Goal: Transaction & Acquisition: Purchase product/service

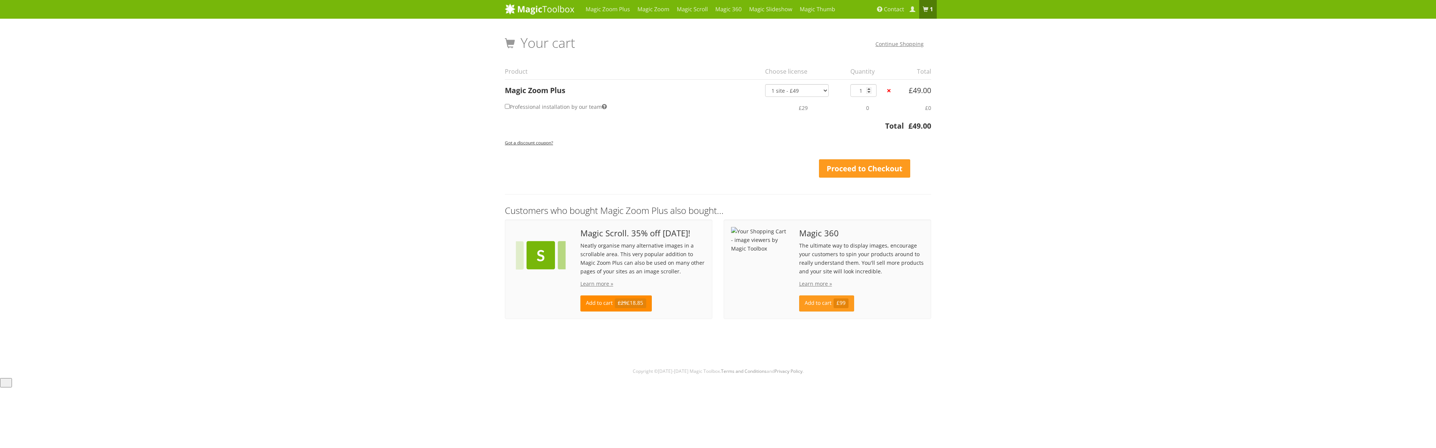
click at [591, 304] on link "Add to cart £29 £18.85" at bounding box center [615, 303] width 71 height 16
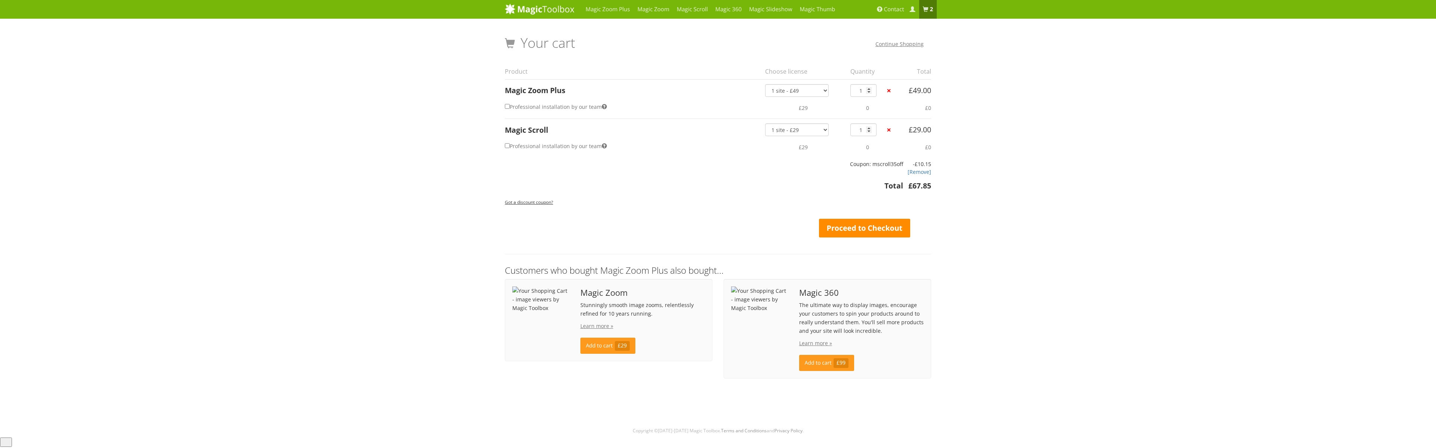
click at [856, 228] on link "Proceed to Checkout" at bounding box center [864, 228] width 91 height 19
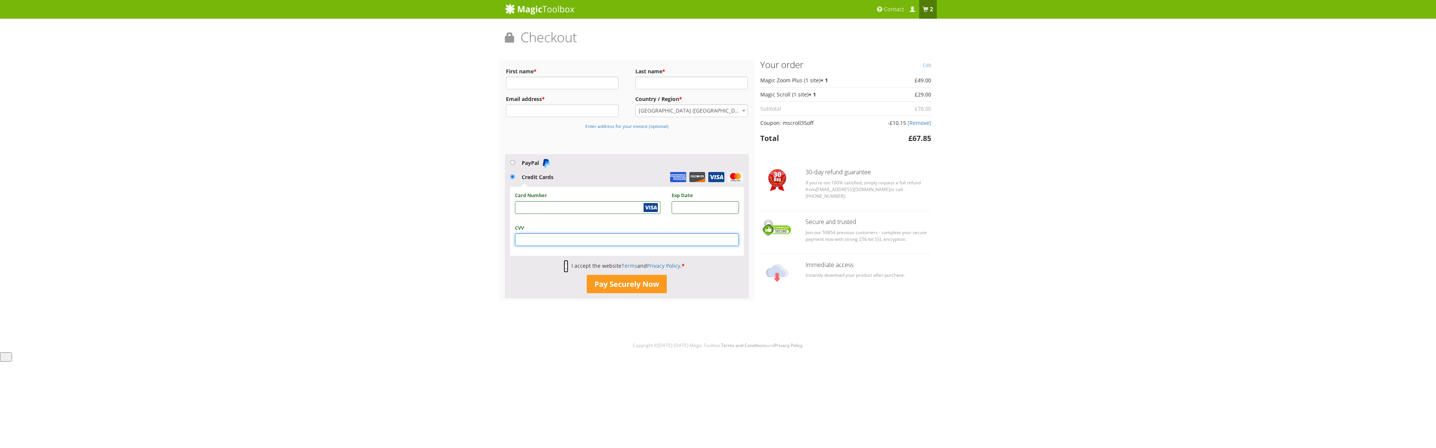
click at [565, 267] on input "I accept the website Terms and Privacy Policy . *" at bounding box center [565, 266] width 5 height 13
checkbox input "true"
click at [544, 86] on input "First name *" at bounding box center [562, 83] width 113 height 13
type input "John"
type input "Schiff"
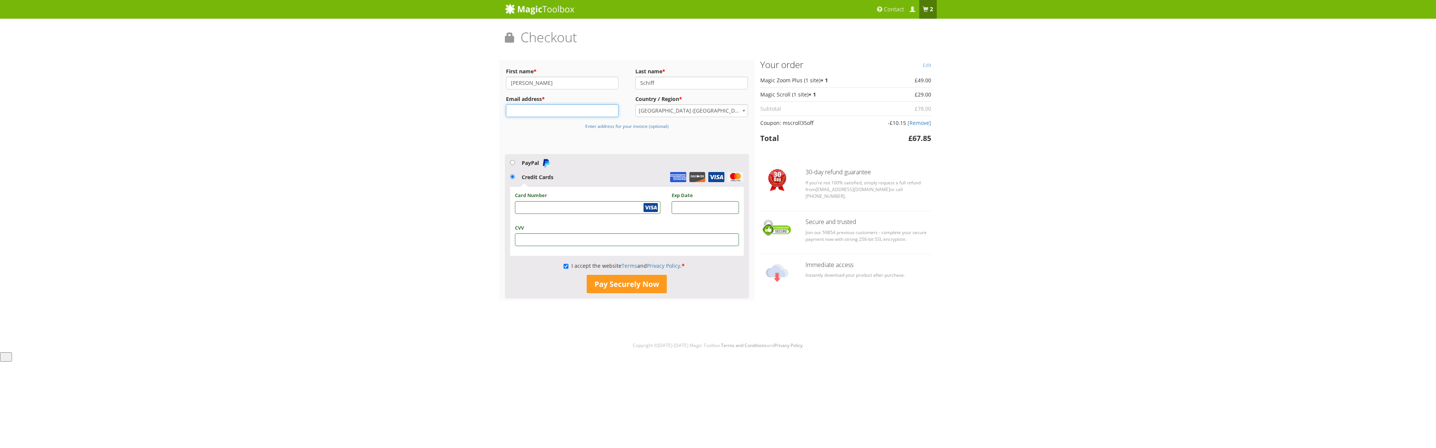
type input "john@obtainium.biz"
click at [633, 283] on button "Pay Securely Now" at bounding box center [627, 284] width 80 height 19
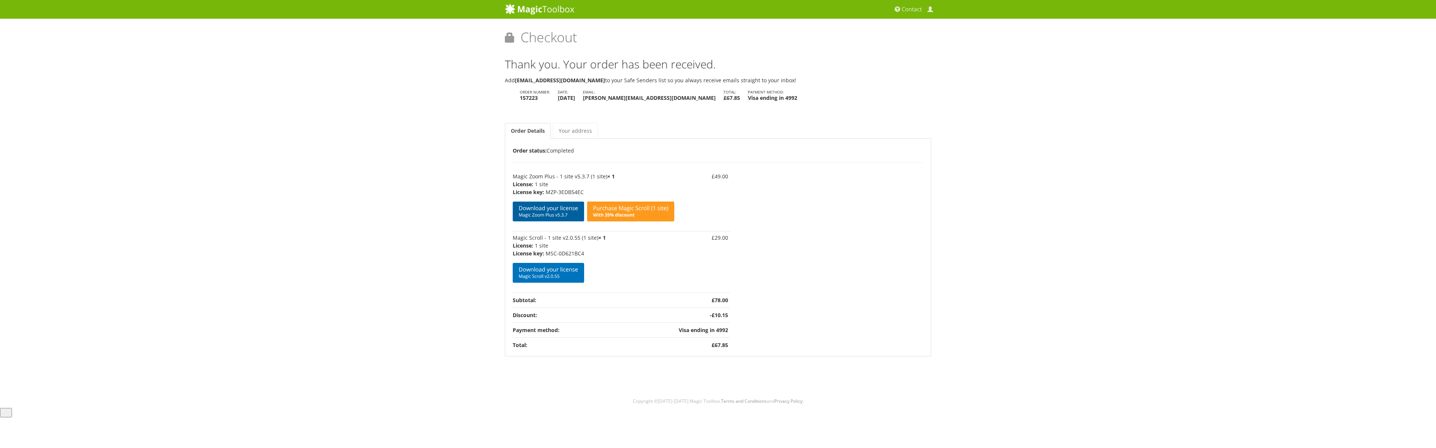
click at [537, 212] on span "Magic Zoom Plus v5.3.7" at bounding box center [548, 215] width 59 height 6
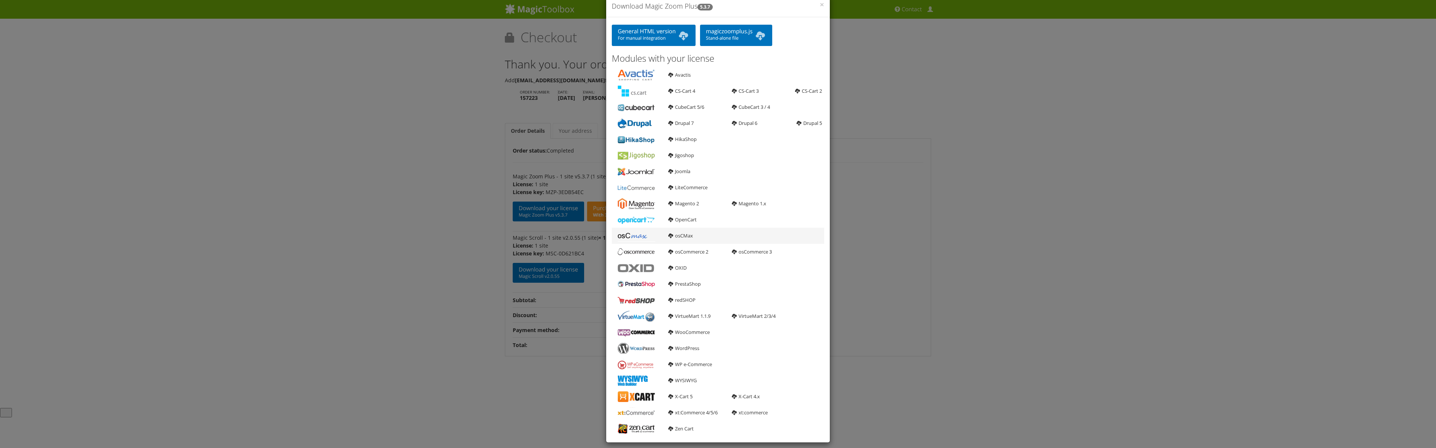
scroll to position [22, 0]
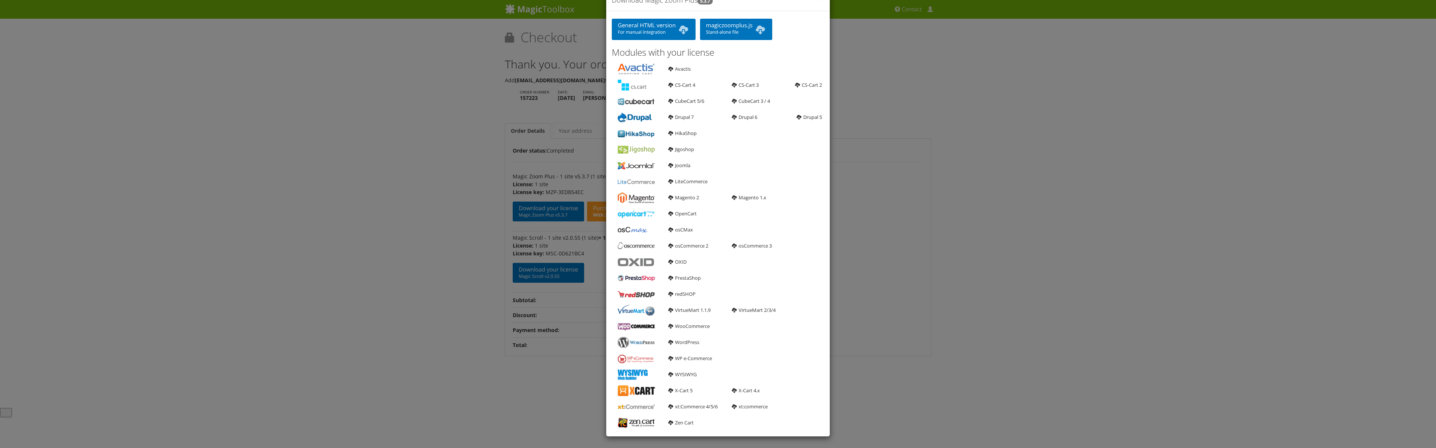
click at [341, 145] on div "× Download Magic Zoom Plus 5.3.7 General HTML version For manual integration ma…" at bounding box center [718, 224] width 1436 height 448
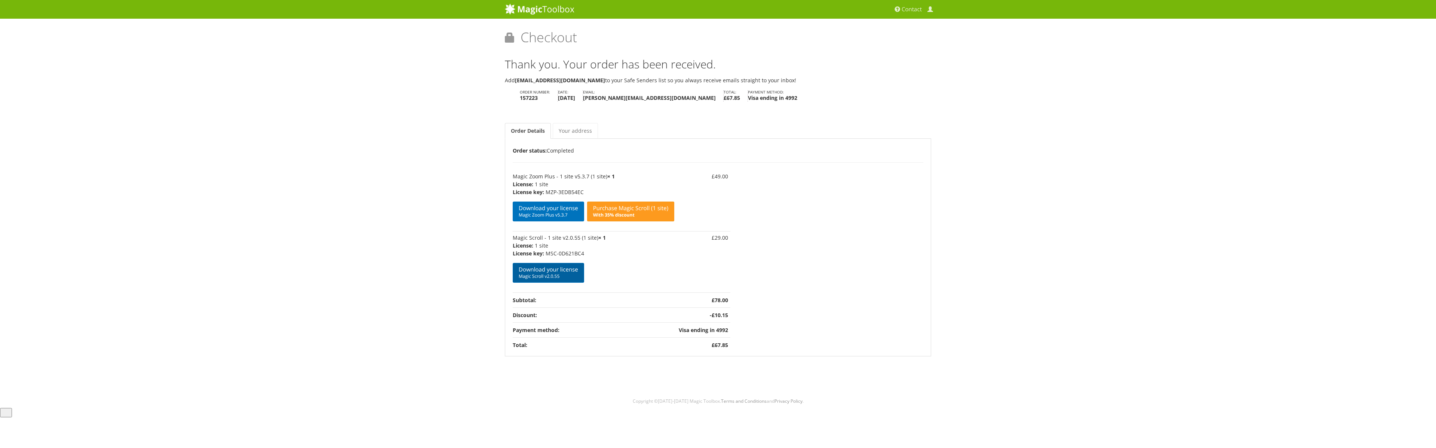
click at [549, 271] on link "Download your license Magic Scroll v2.0.55" at bounding box center [548, 273] width 71 height 20
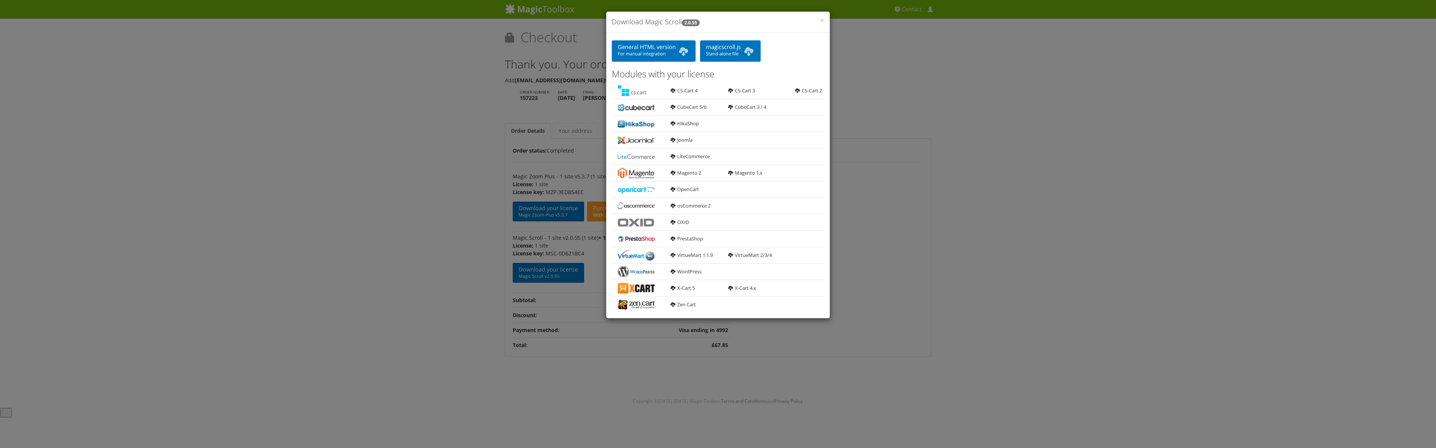
click at [1006, 250] on div "× Download Magic Scroll 2.0.55 General HTML version For manual integration magi…" at bounding box center [718, 224] width 1436 height 448
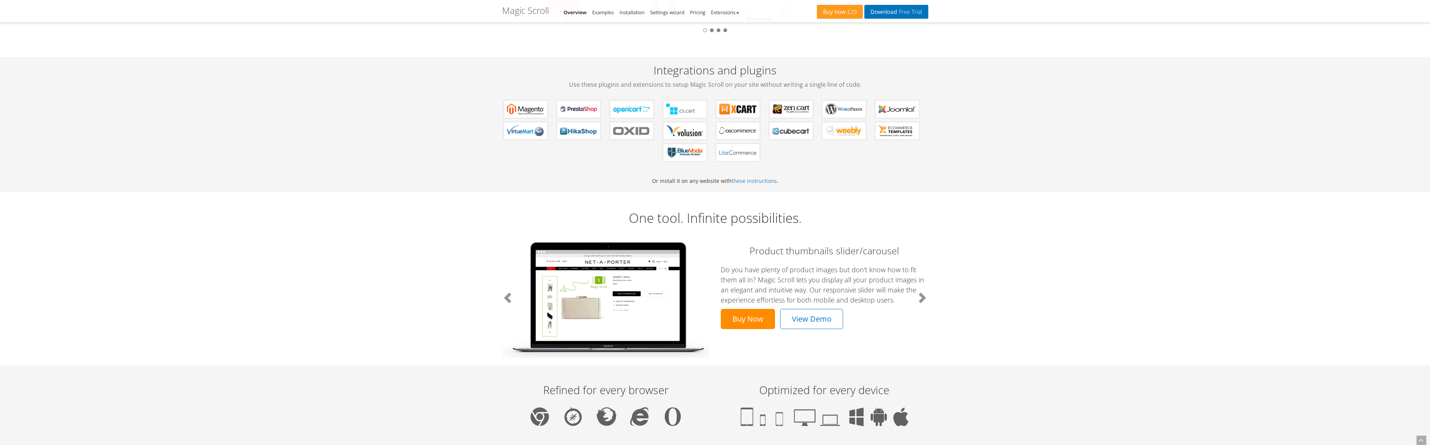
scroll to position [209, 0]
click at [805, 316] on link "View Demo" at bounding box center [811, 318] width 63 height 20
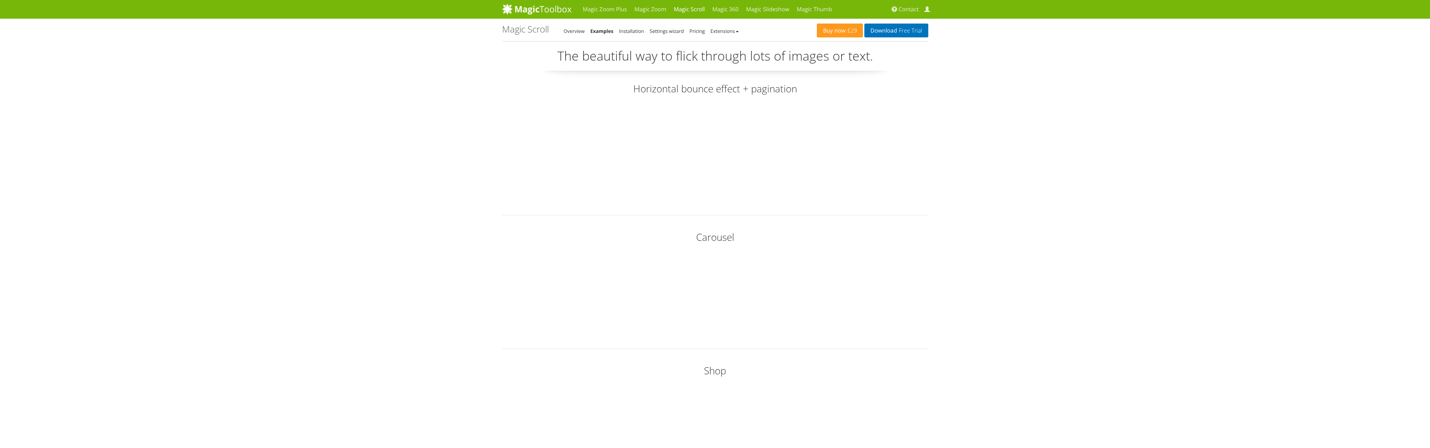
scroll to position [49, 0]
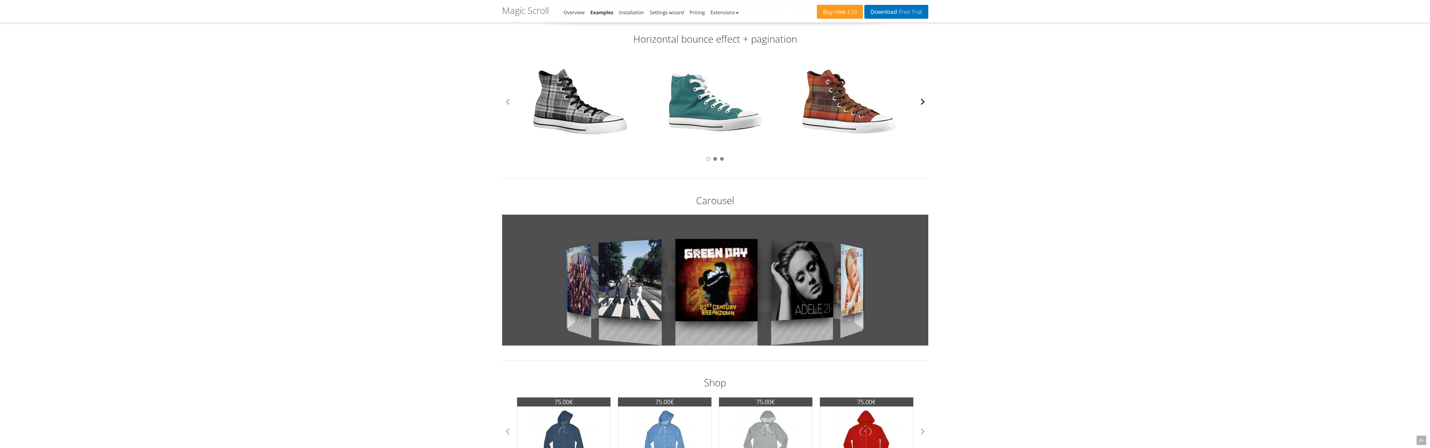
click at [924, 102] on button "button" at bounding box center [922, 101] width 11 height 11
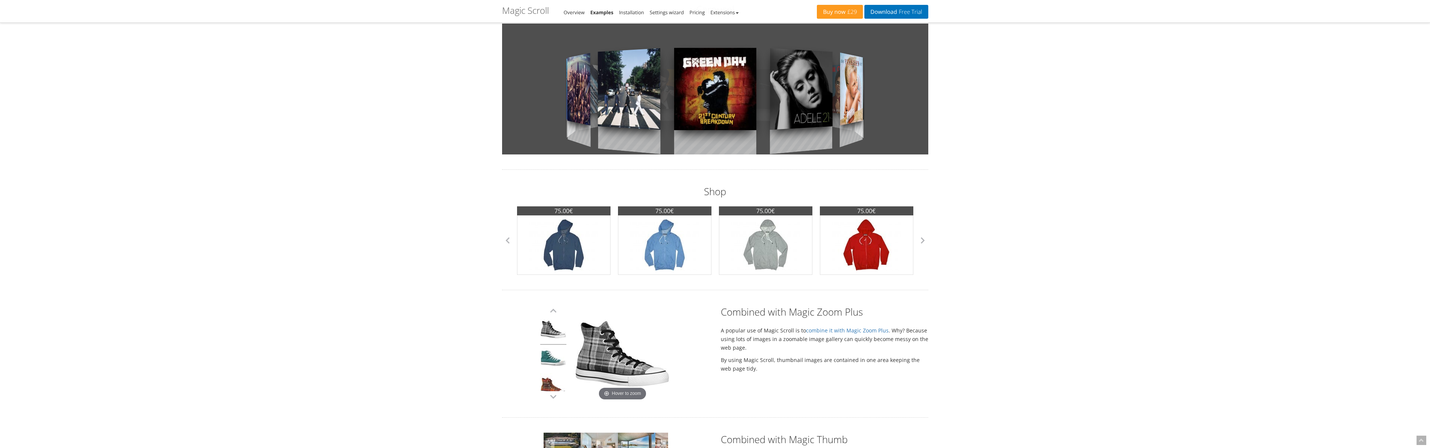
scroll to position [286, 0]
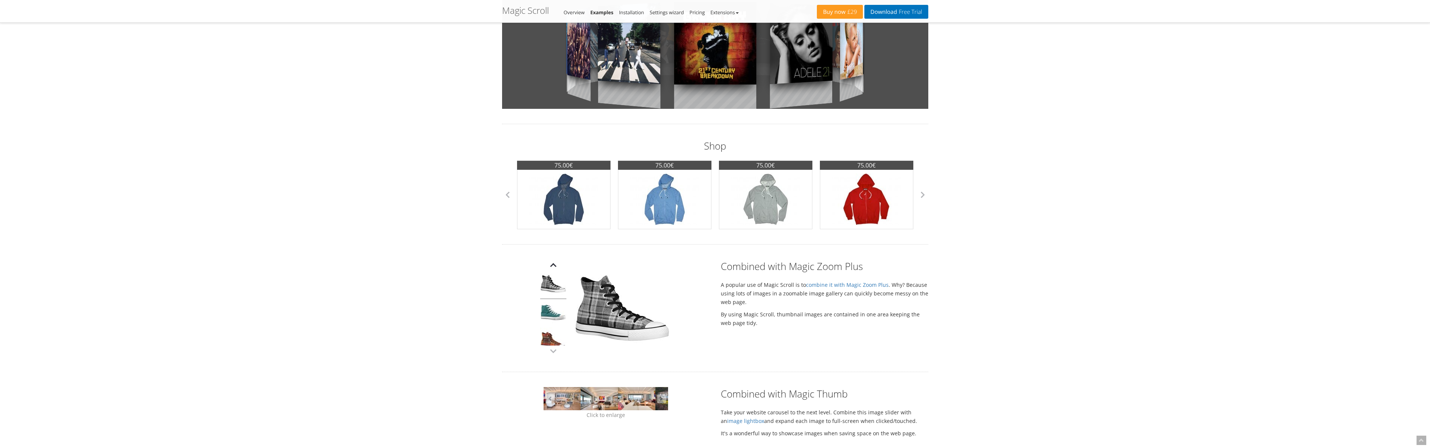
click at [553, 264] on button "button" at bounding box center [553, 264] width 11 height 11
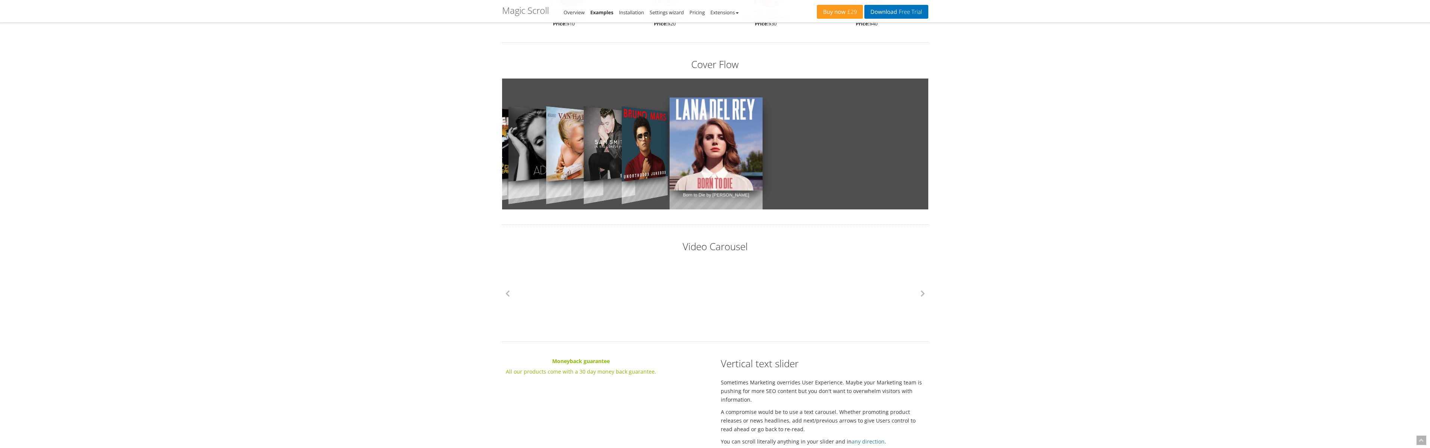
scroll to position [802, 0]
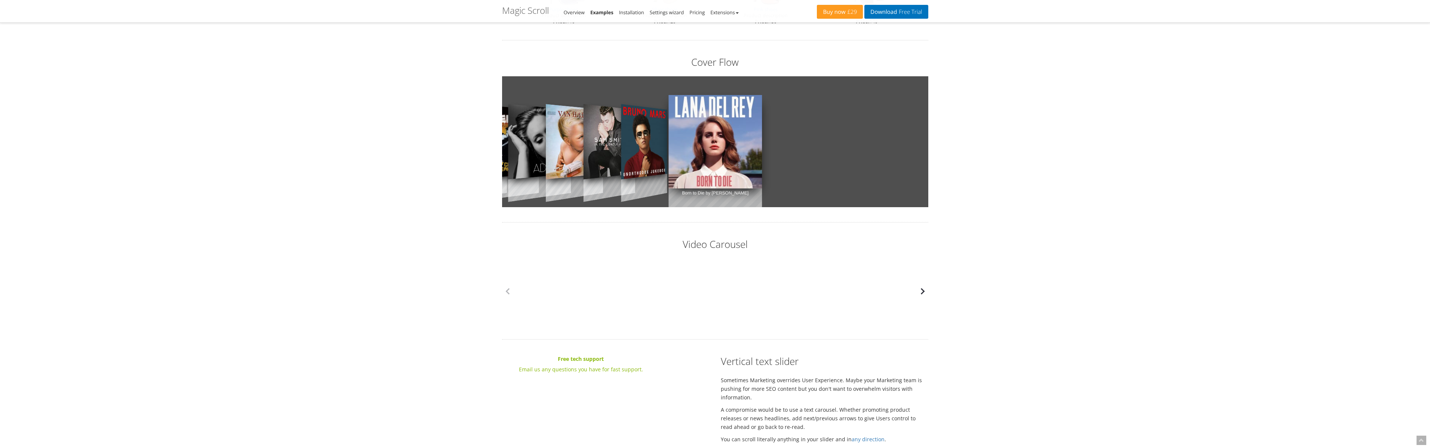
click at [922, 290] on button "button" at bounding box center [922, 291] width 11 height 11
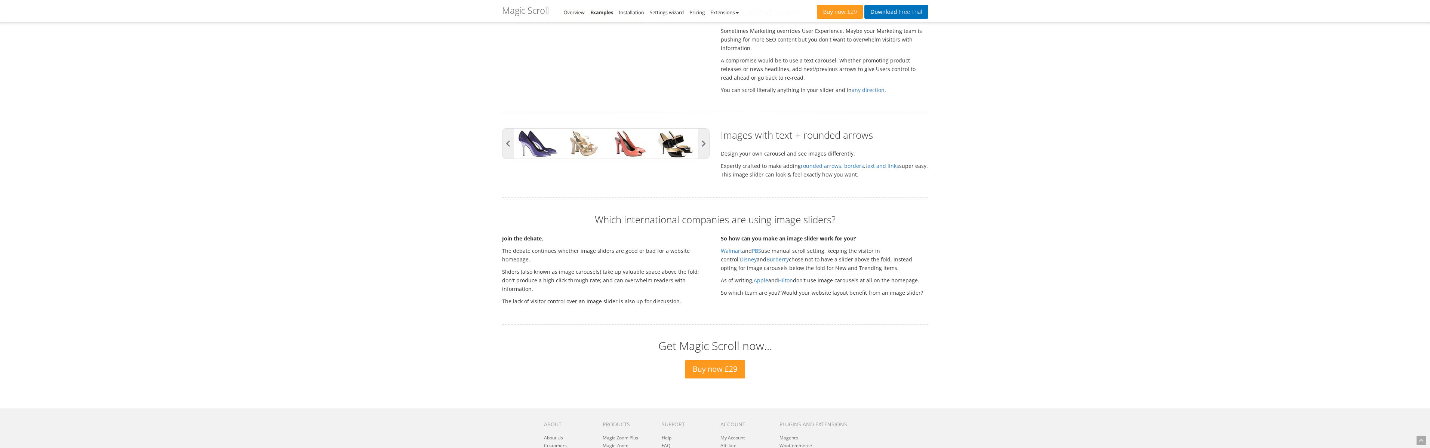
scroll to position [1015, 0]
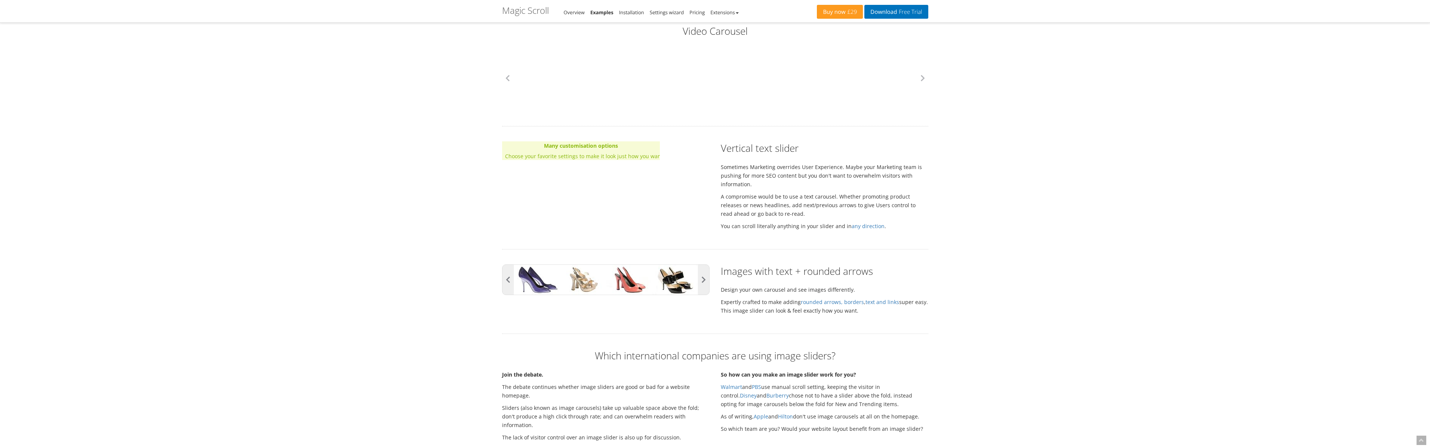
click at [618, 151] on link "Many customisation options Choose your favorite settings to make it look just h…" at bounding box center [581, 150] width 158 height 19
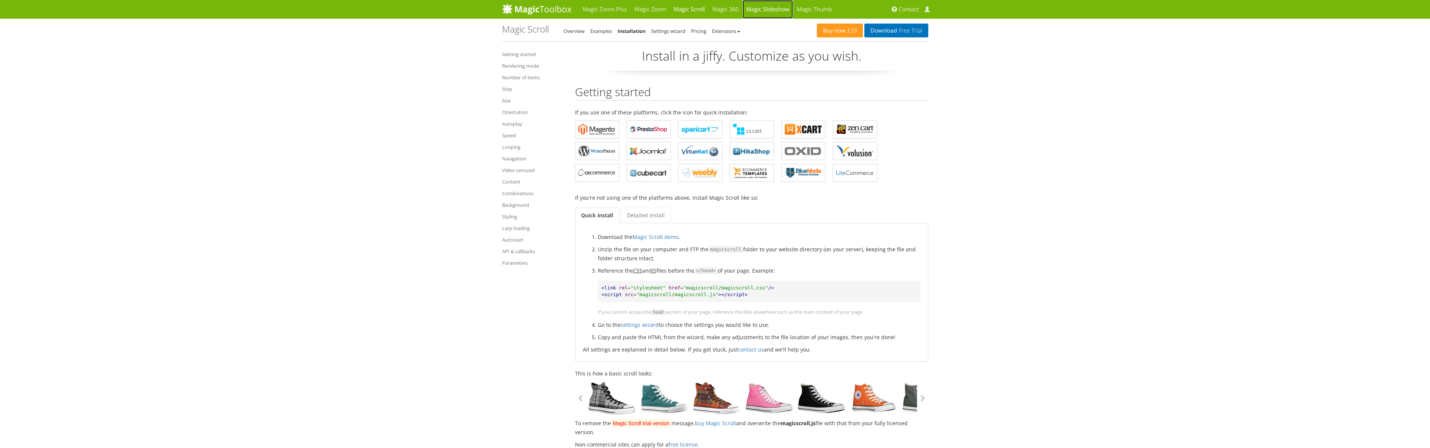
click at [770, 10] on link "Magic Slideshow" at bounding box center [767, 9] width 50 height 19
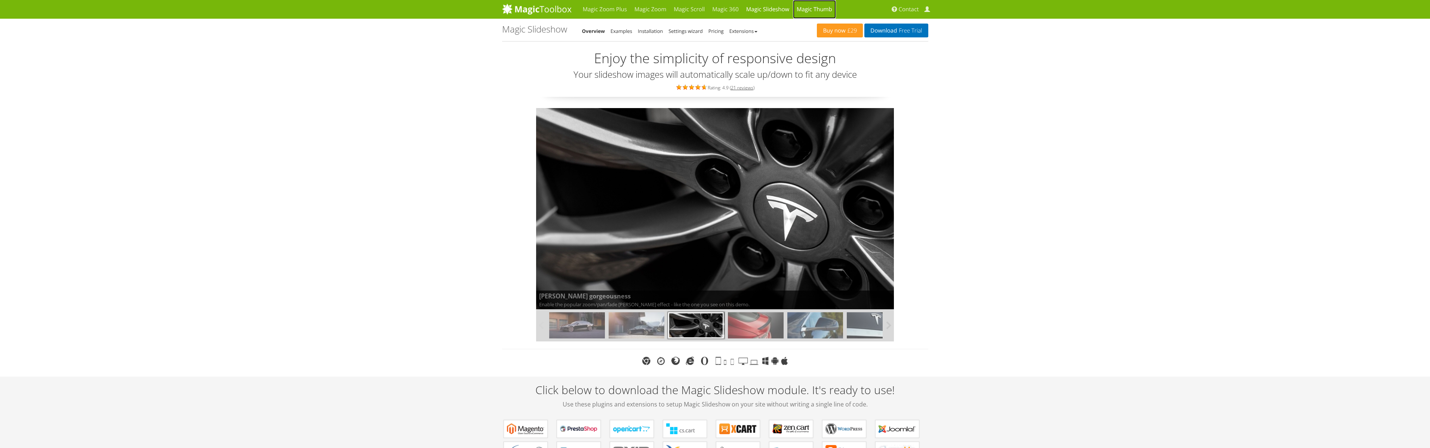
click at [814, 6] on link "Magic Thumb" at bounding box center [814, 9] width 43 height 19
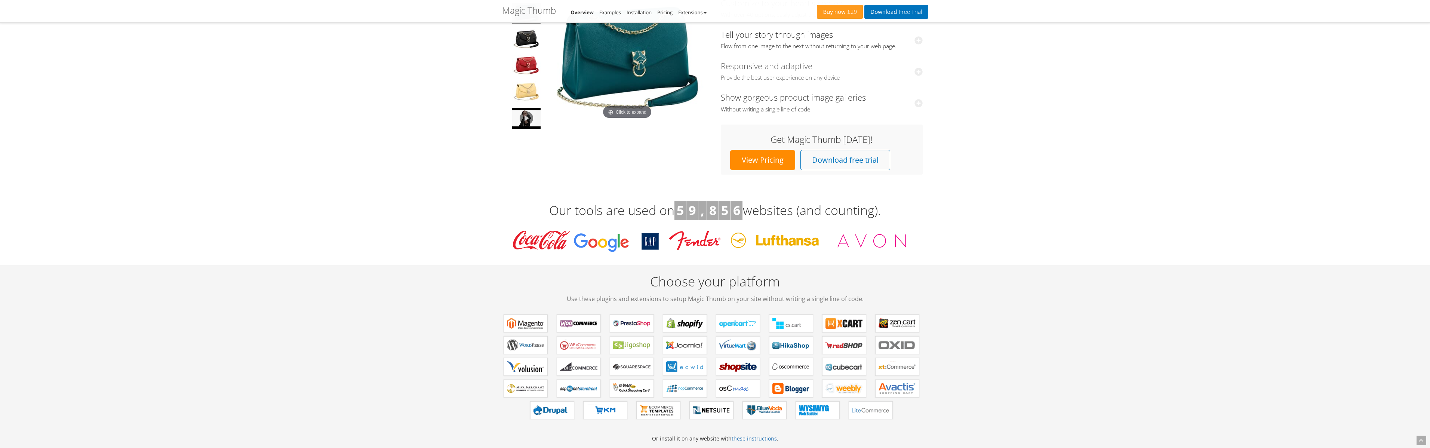
scroll to position [113, 0]
click at [743, 160] on link "View Pricing" at bounding box center [762, 160] width 65 height 20
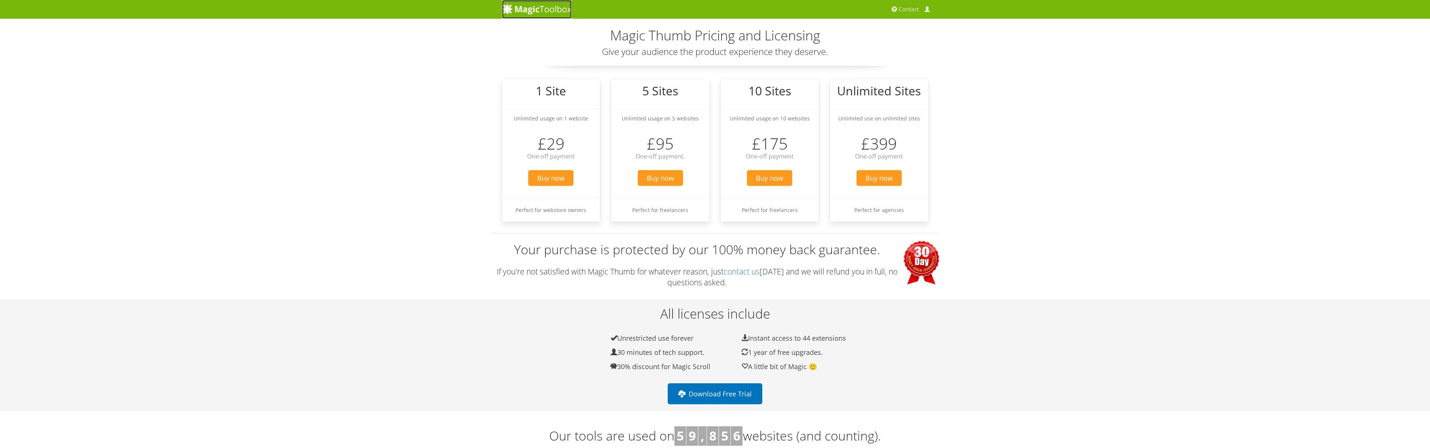
click at [525, 8] on img at bounding box center [537, 8] width 70 height 11
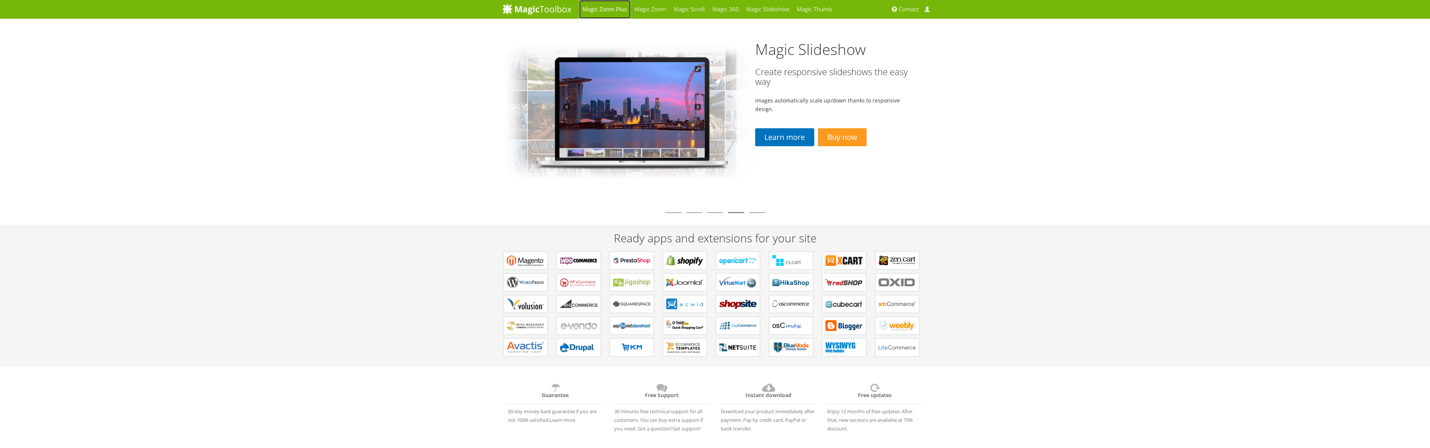
click at [599, 9] on link "Magic Zoom Plus" at bounding box center [605, 9] width 52 height 19
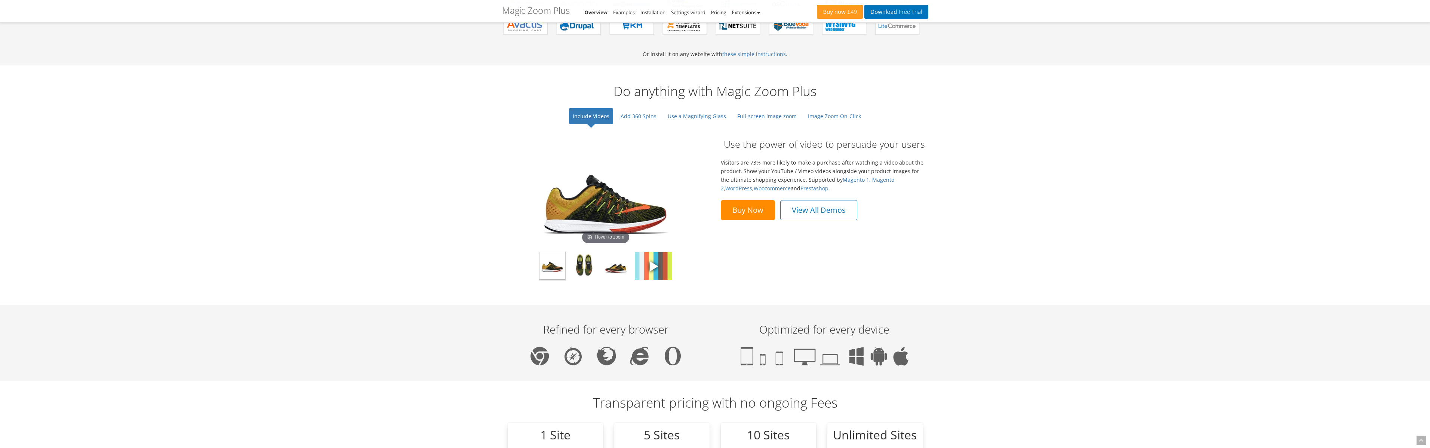
scroll to position [478, 0]
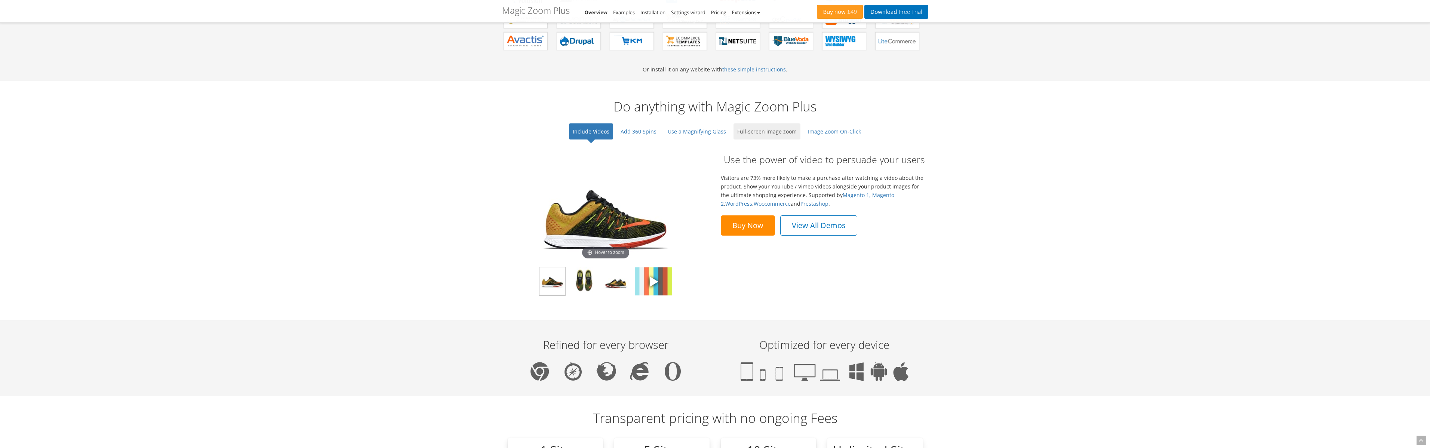
click at [765, 130] on link "Full-screen image zoom" at bounding box center [767, 131] width 67 height 16
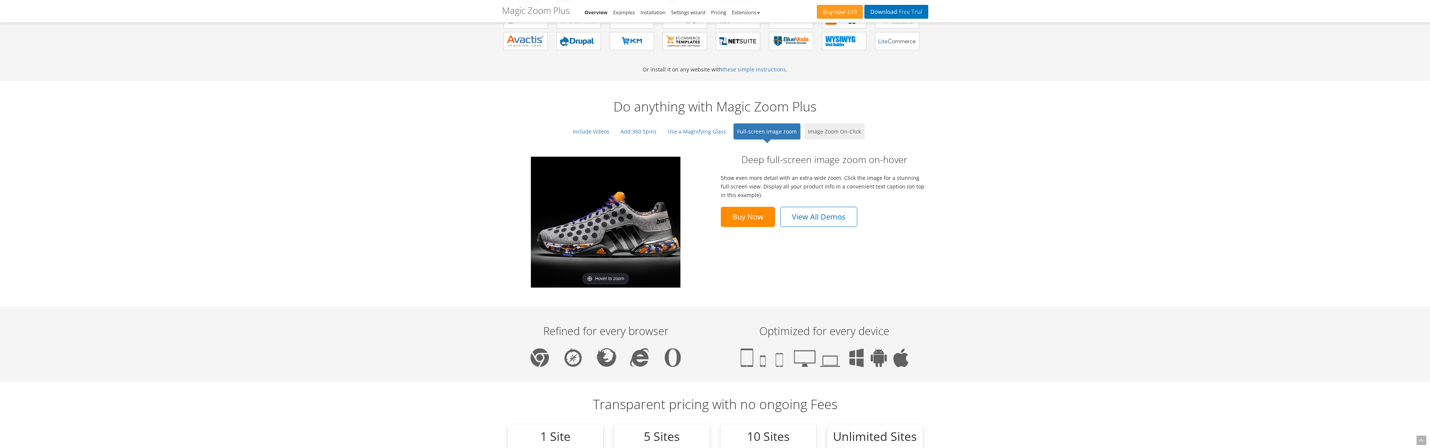
click at [832, 129] on link "Image Zoom On-Click" at bounding box center [834, 131] width 61 height 16
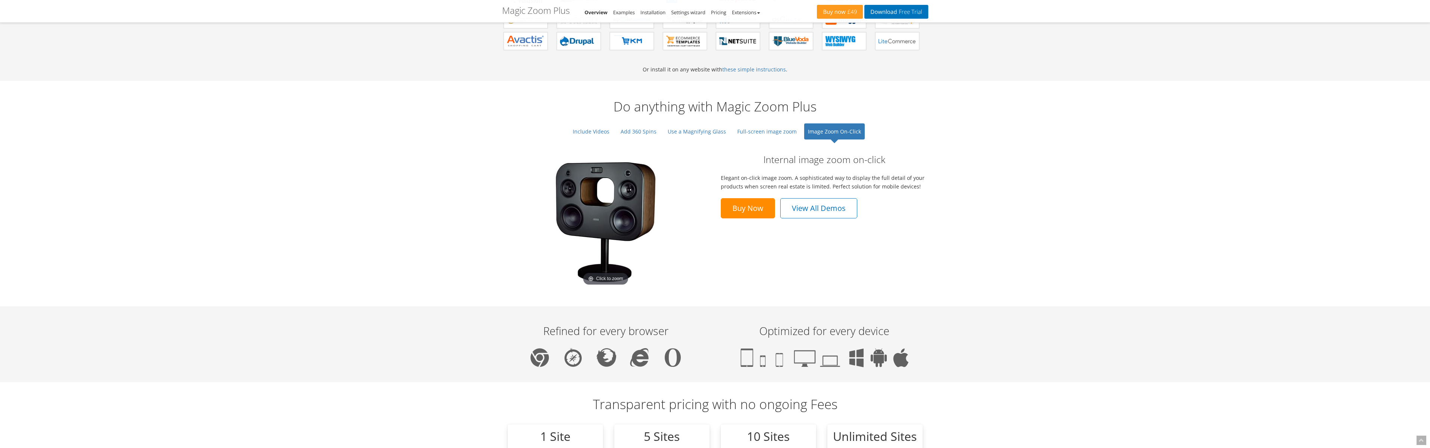
click at [598, 196] on img at bounding box center [605, 222] width 131 height 131
click at [759, 133] on link "Full-screen image zoom" at bounding box center [767, 131] width 67 height 16
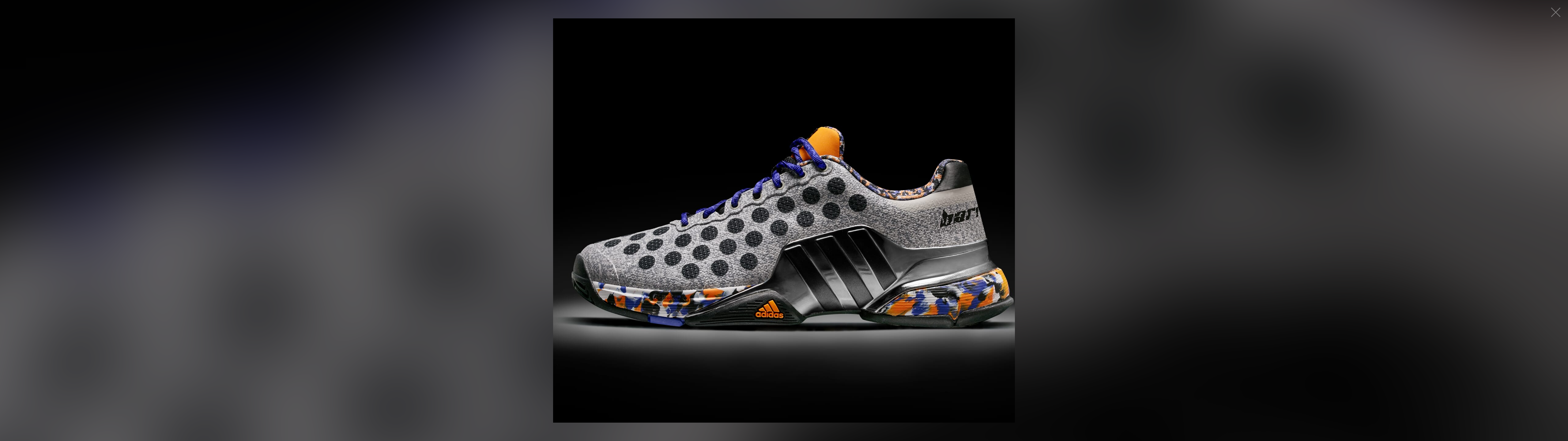
click at [792, 86] on figure "Click to expand" at bounding box center [784, 220] width 1568 height 441
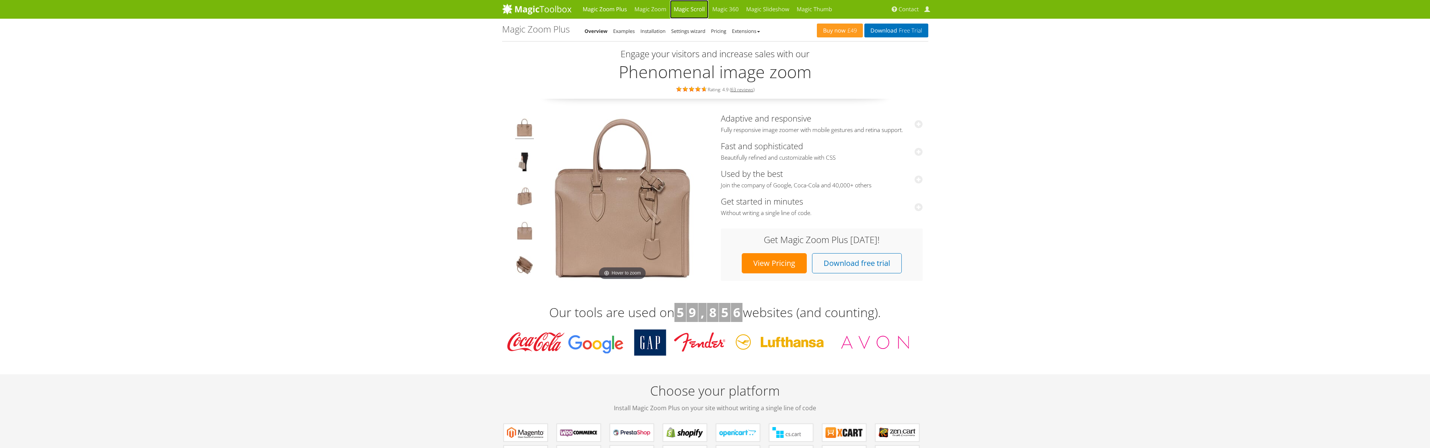
click at [688, 10] on link "Magic Scroll" at bounding box center [689, 9] width 39 height 19
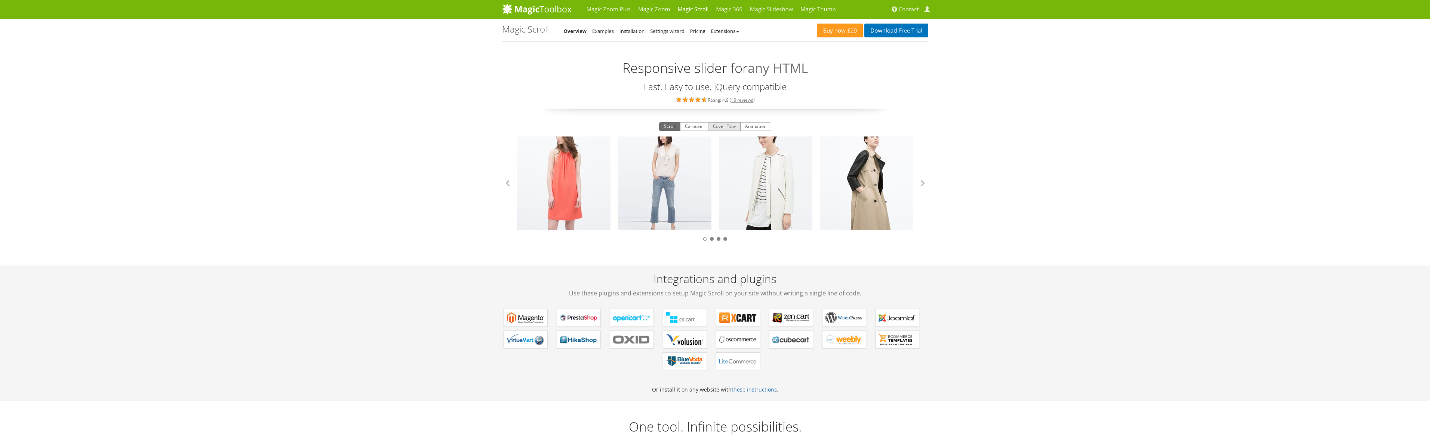
click at [726, 127] on button "Cover Flow" at bounding box center [724, 126] width 33 height 9
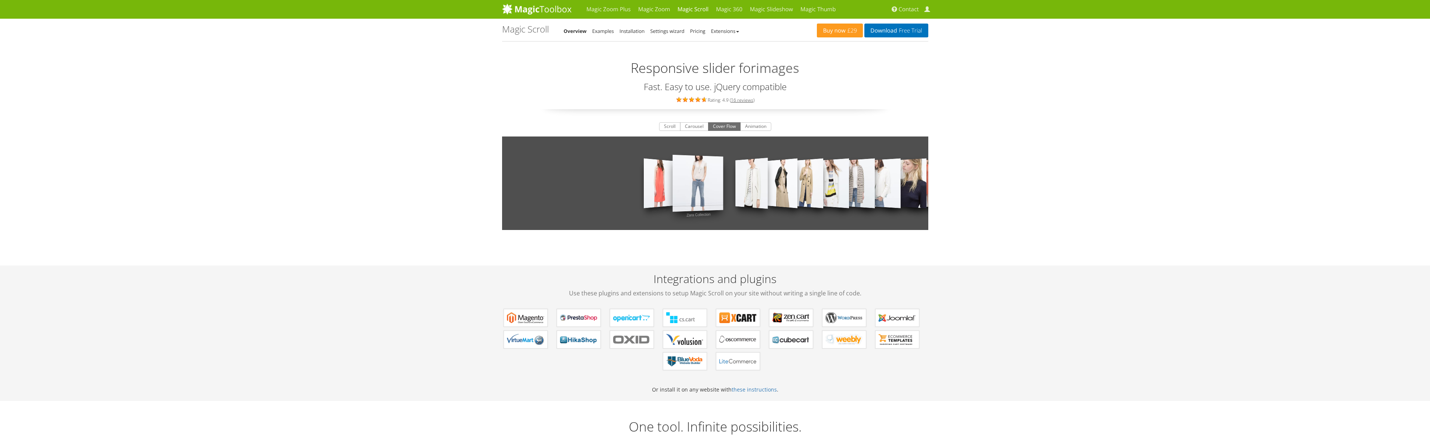
drag, startPoint x: 723, startPoint y: 187, endPoint x: 586, endPoint y: 186, distance: 137.2
click at [586, 186] on div "Zara Collection Zara Collection Zara Collection Zara Collection Zara Collection…" at bounding box center [715, 182] width 426 height 93
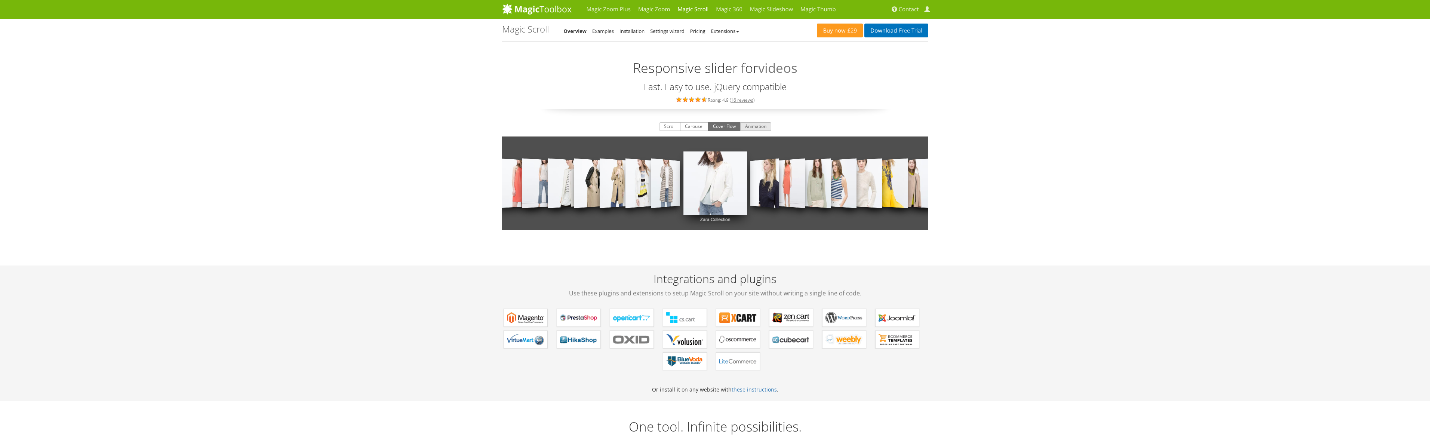
click at [751, 127] on button "Animation" at bounding box center [755, 126] width 31 height 9
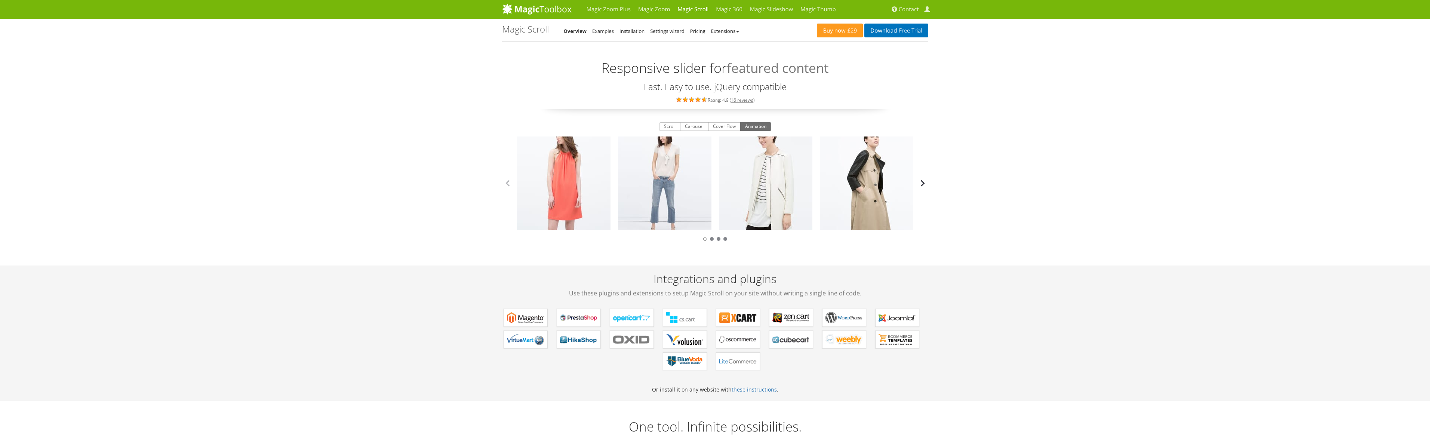
click at [922, 184] on button "button" at bounding box center [922, 183] width 11 height 11
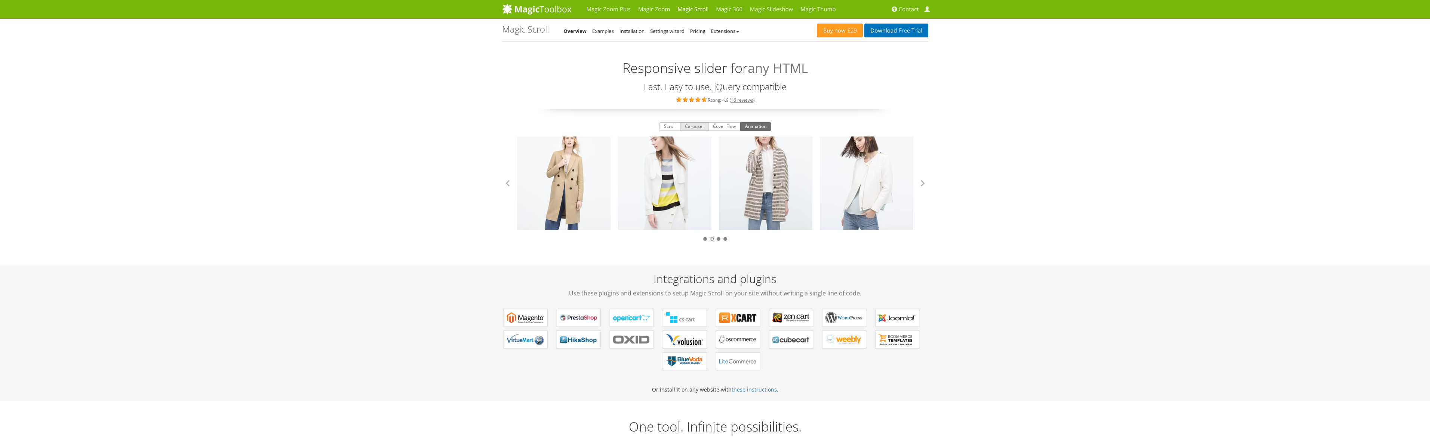
click at [688, 129] on button "Carousel" at bounding box center [694, 126] width 28 height 9
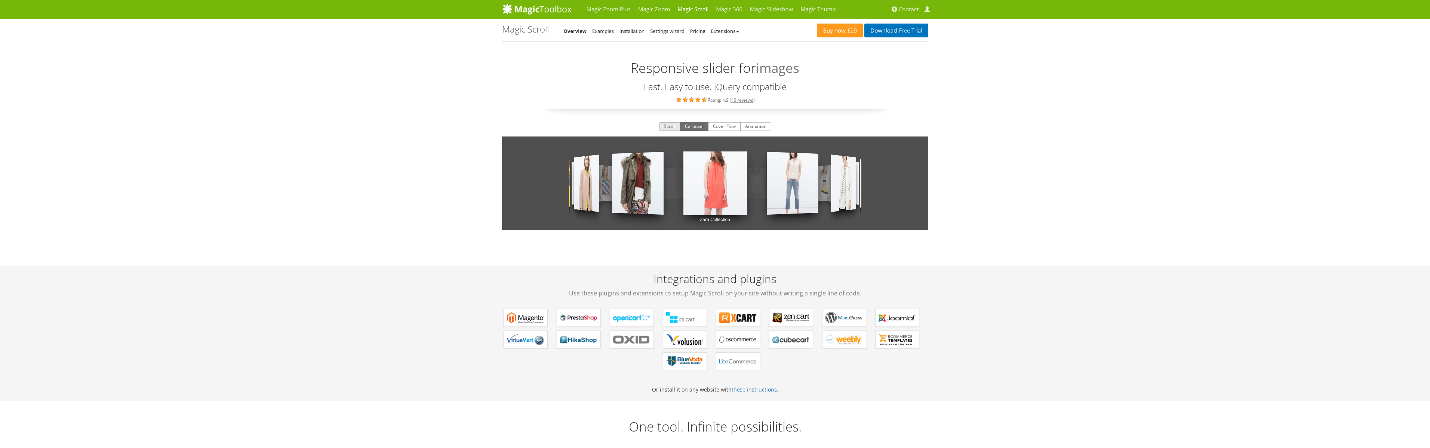
click at [666, 127] on button "Scroll" at bounding box center [669, 126] width 21 height 9
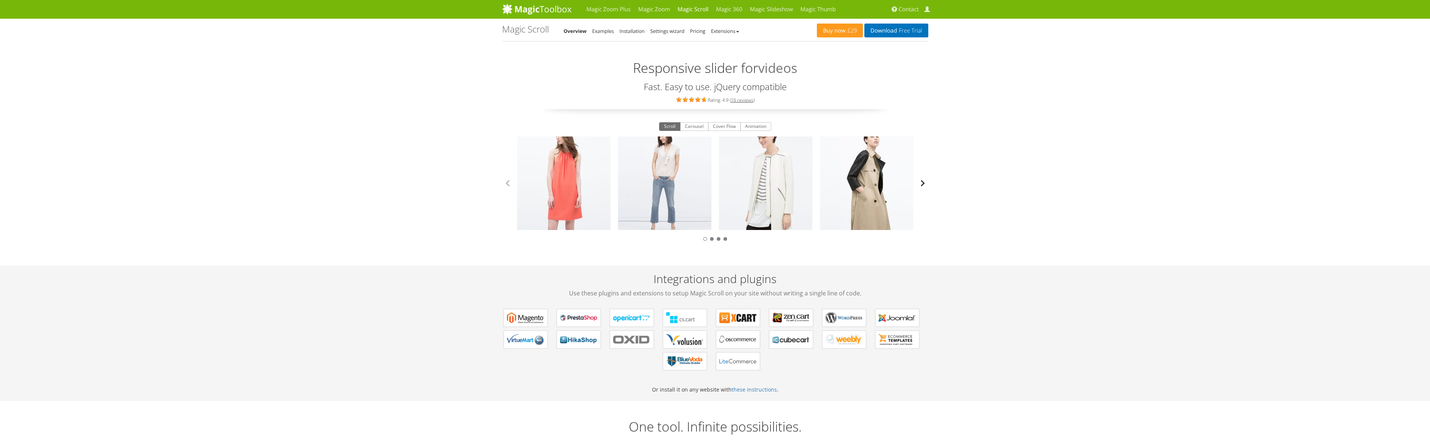
click at [921, 184] on button "button" at bounding box center [922, 183] width 11 height 11
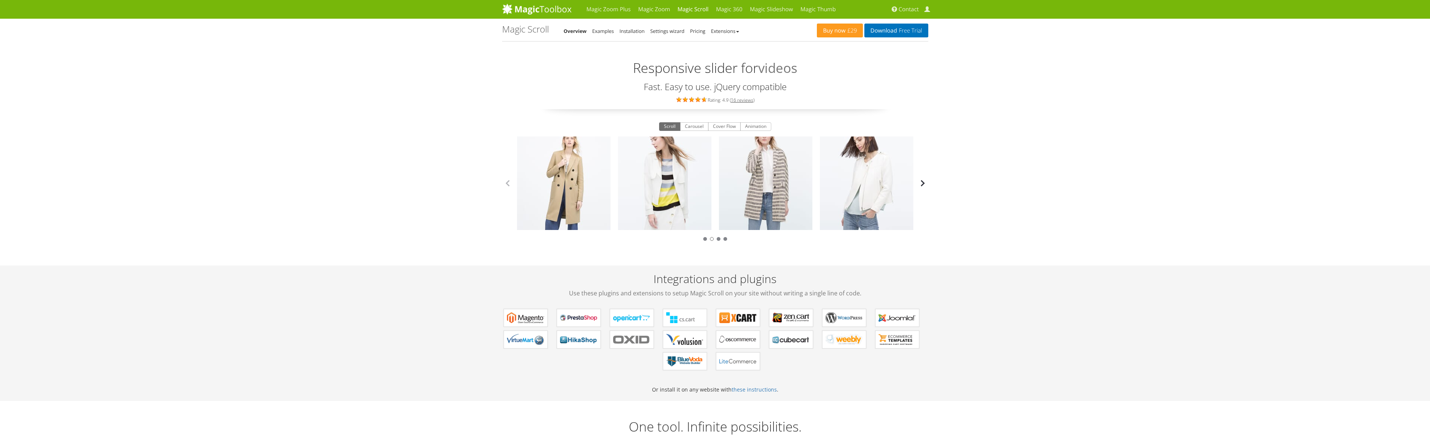
click at [921, 184] on button "button" at bounding box center [922, 183] width 11 height 11
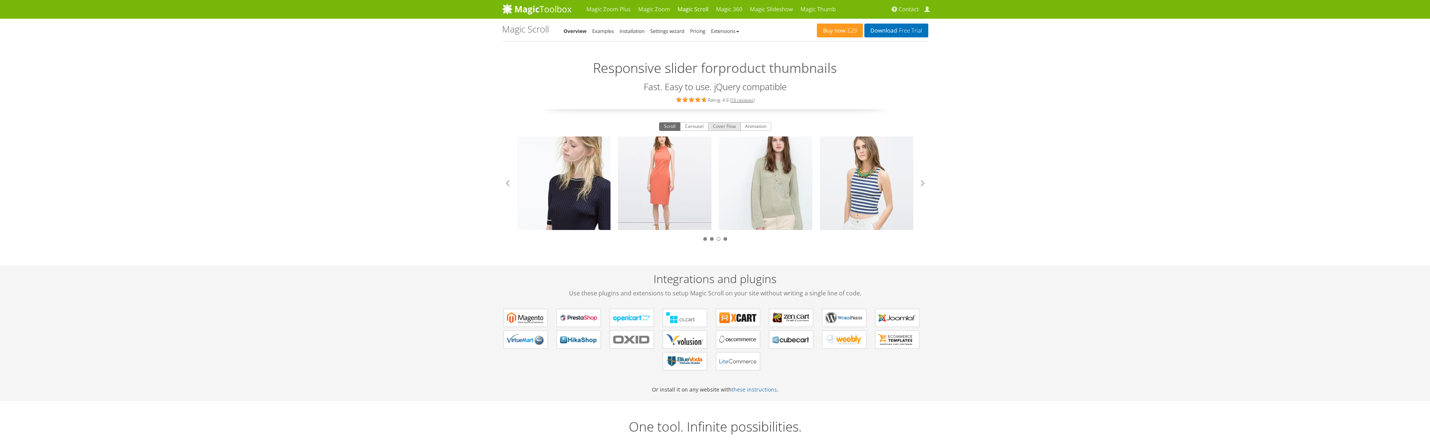
click at [726, 128] on button "Cover Flow" at bounding box center [724, 126] width 33 height 9
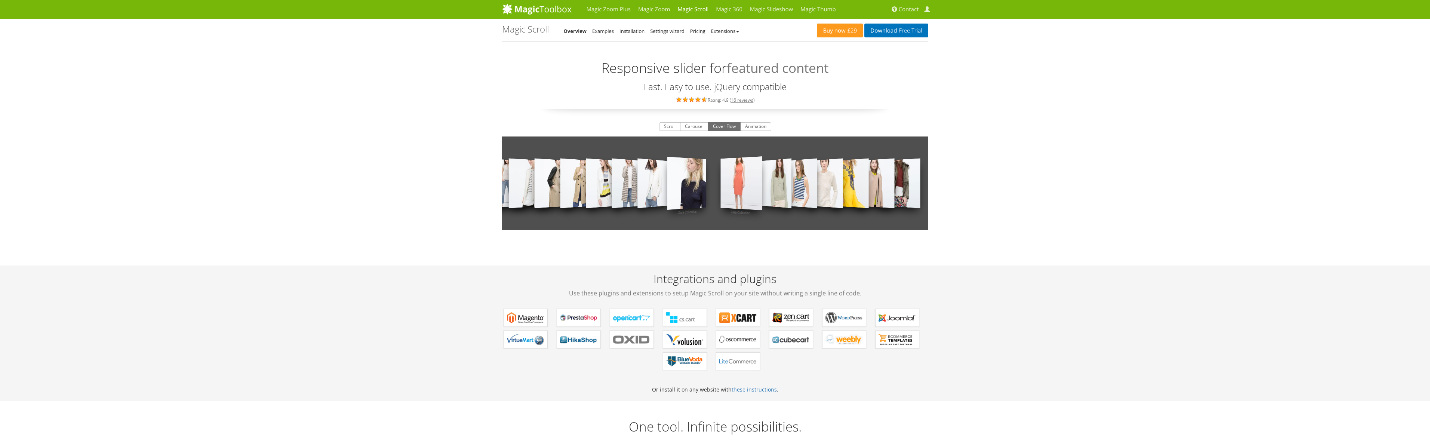
drag, startPoint x: 883, startPoint y: 188, endPoint x: 602, endPoint y: 187, distance: 281.1
click at [602, 187] on div "Zara Collection Zara Collection Zara Collection Zara Collection Zara Collection…" at bounding box center [715, 182] width 426 height 93
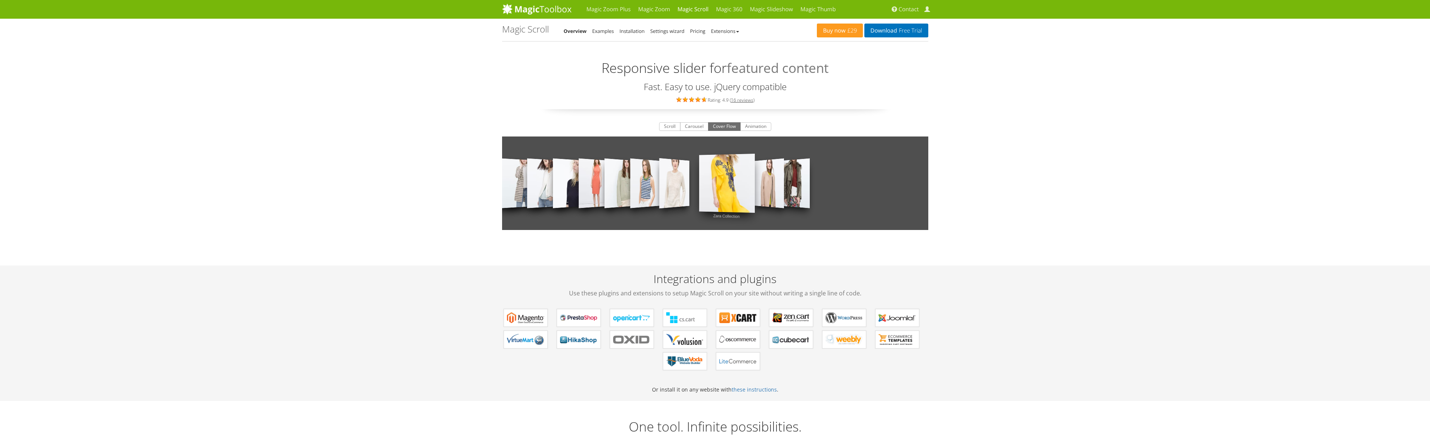
drag, startPoint x: 852, startPoint y: 188, endPoint x: 695, endPoint y: 188, distance: 156.3
click at [699, 188] on link "Zara Collection" at bounding box center [727, 183] width 56 height 87
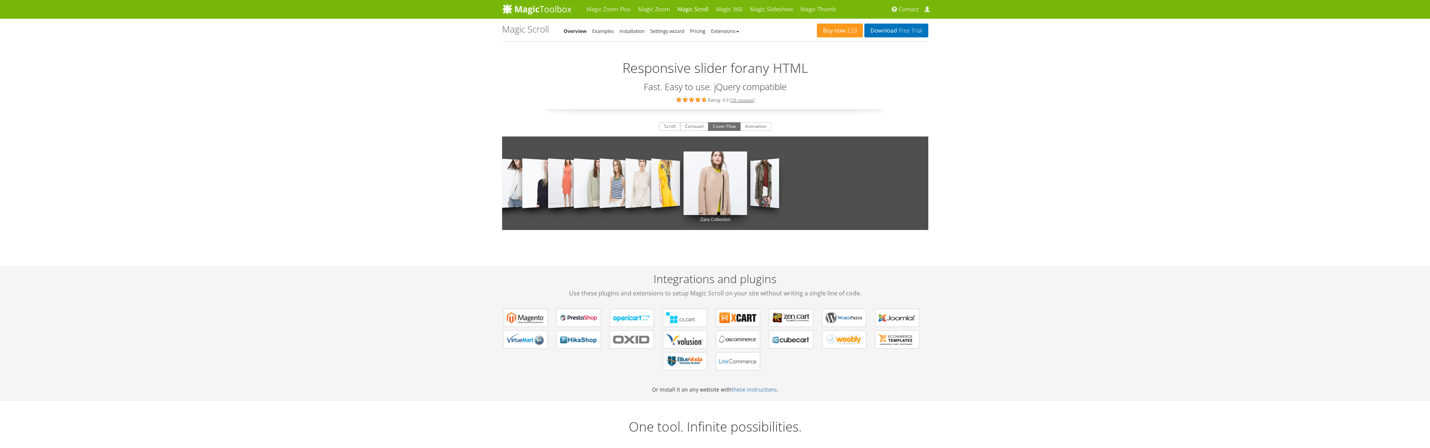
click at [708, 187] on link "Zara Collection" at bounding box center [715, 183] width 64 height 93
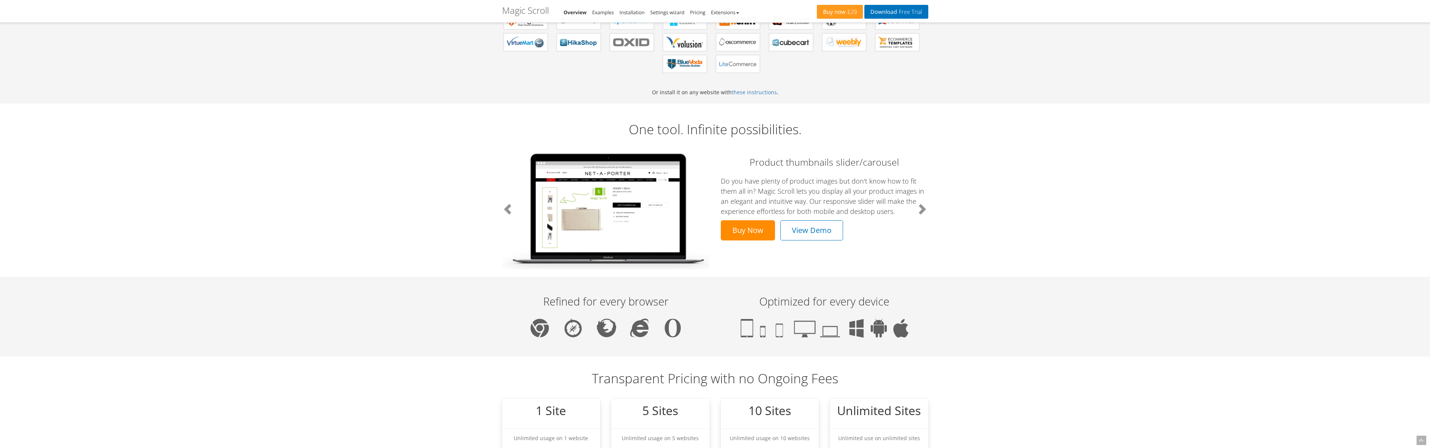
scroll to position [210, 0]
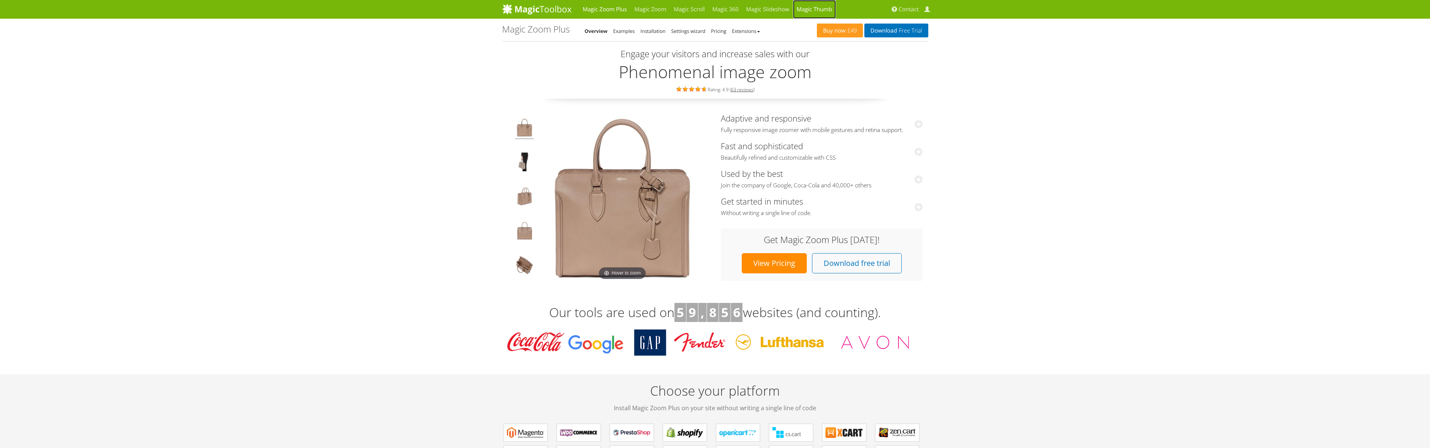
click at [822, 10] on link "Magic Thumb" at bounding box center [814, 9] width 43 height 19
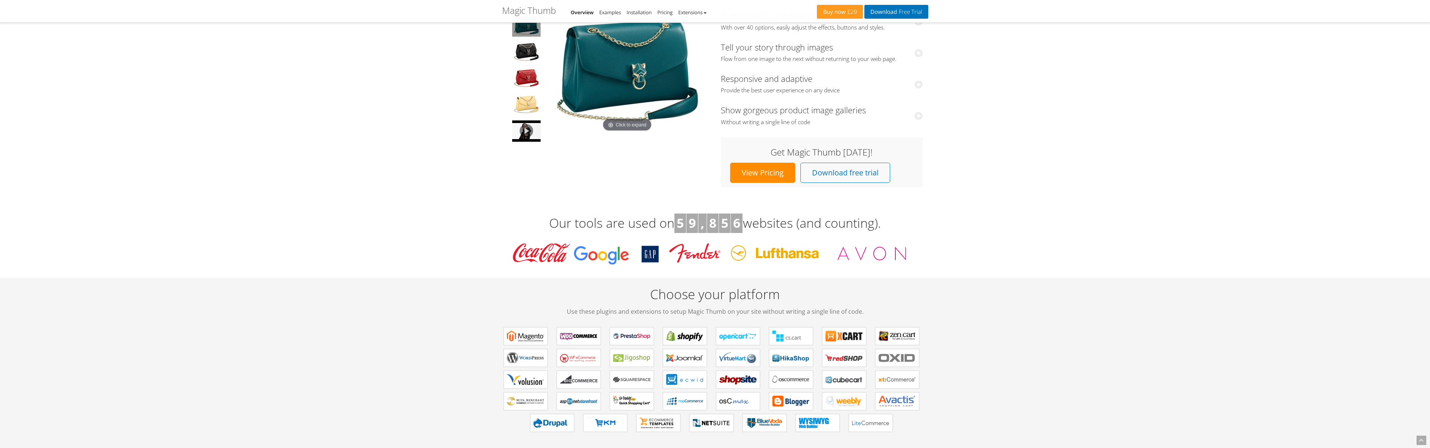
scroll to position [107, 0]
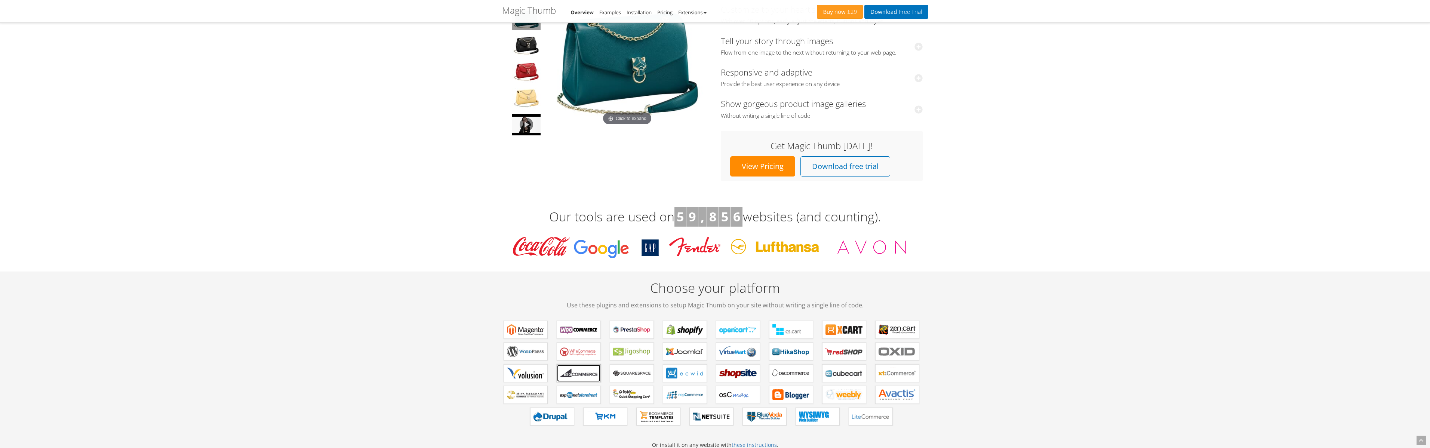
click at [576, 374] on b "Magic Thumb for Bigcommerce" at bounding box center [578, 373] width 37 height 11
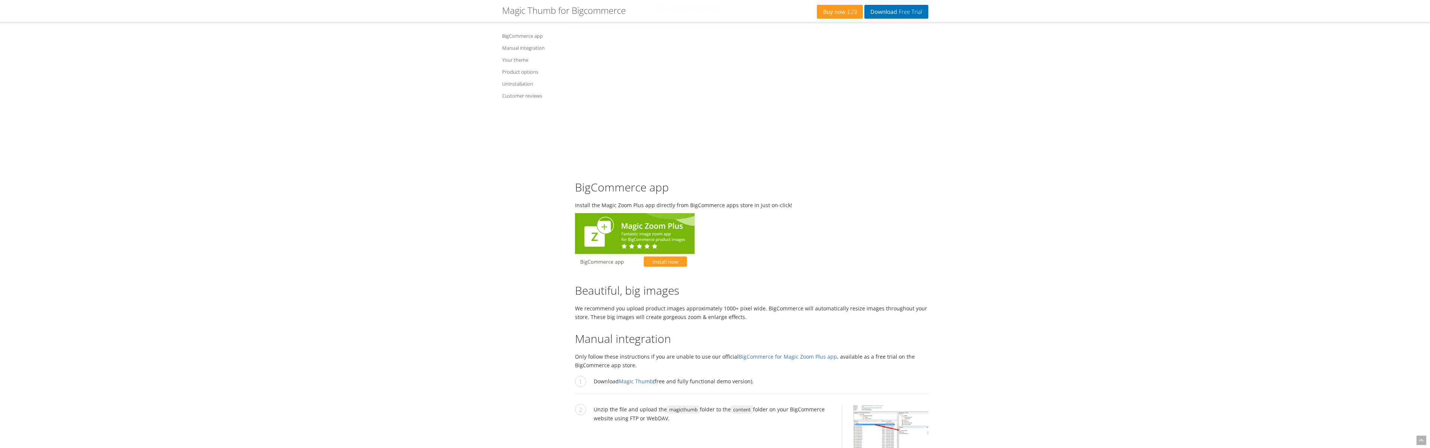
scroll to position [463, 0]
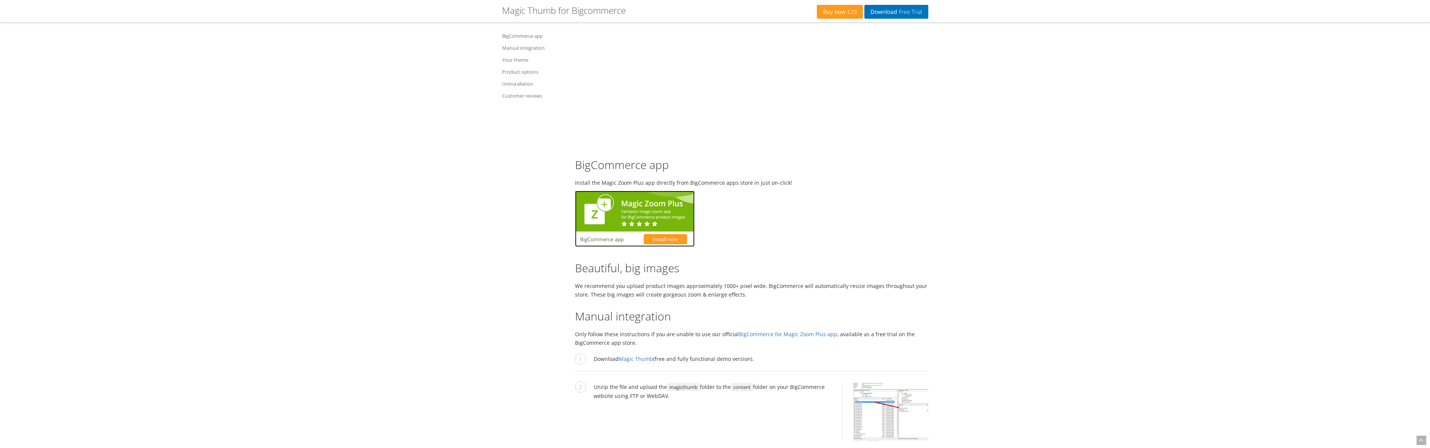
click at [664, 239] on img at bounding box center [635, 219] width 120 height 56
